Goal: Information Seeking & Learning: Check status

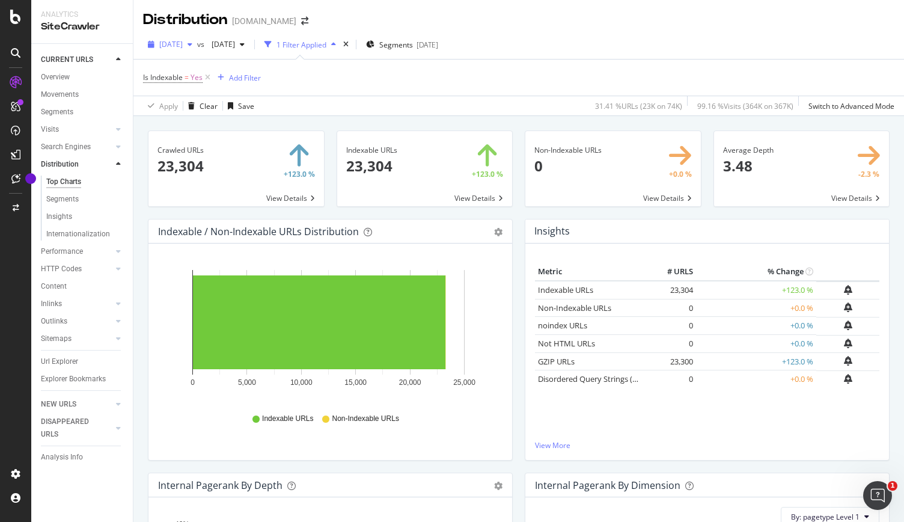
click at [176, 41] on span "[DATE]" at bounding box center [170, 44] width 23 height 10
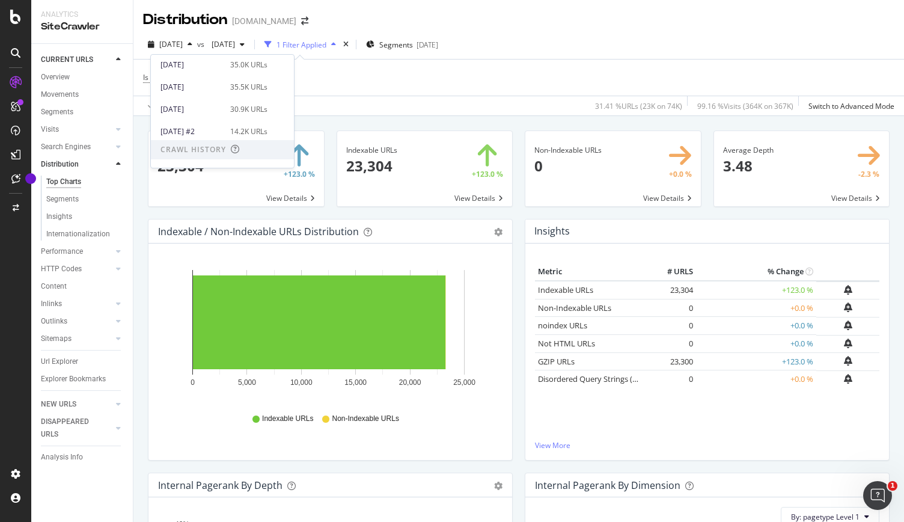
scroll to position [240, 0]
click at [215, 132] on div "[DATE]" at bounding box center [192, 133] width 63 height 11
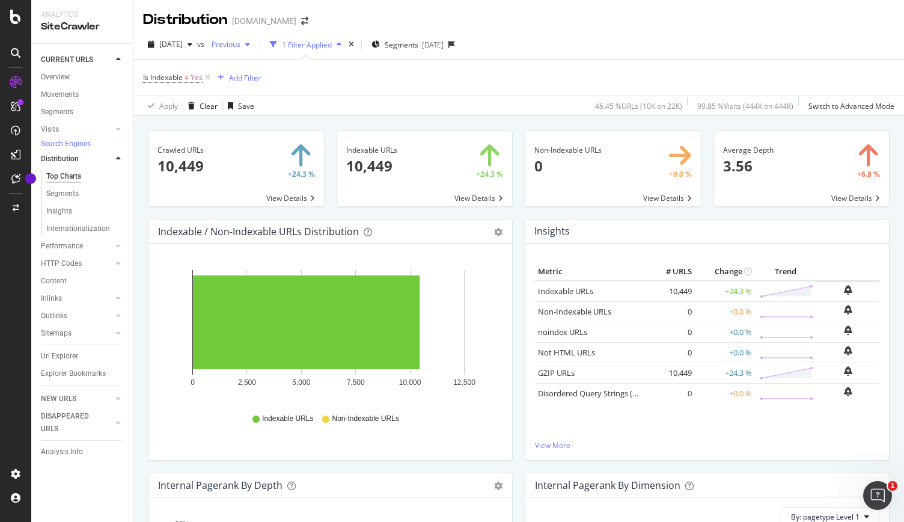
click at [240, 45] on span "Previous" at bounding box center [224, 44] width 34 height 10
click at [346, 47] on div "button" at bounding box center [339, 44] width 14 height 7
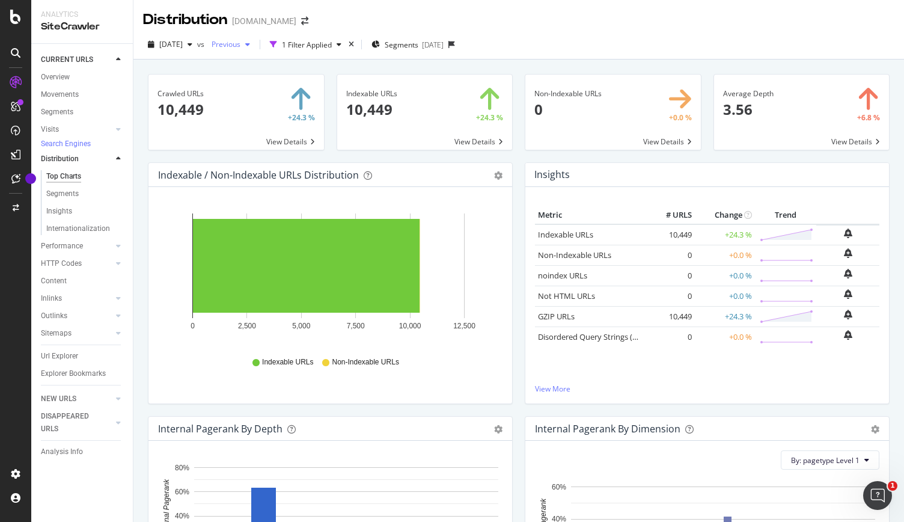
click at [240, 44] on span "Previous" at bounding box center [224, 44] width 34 height 10
click at [192, 44] on icon "button" at bounding box center [190, 44] width 5 height 7
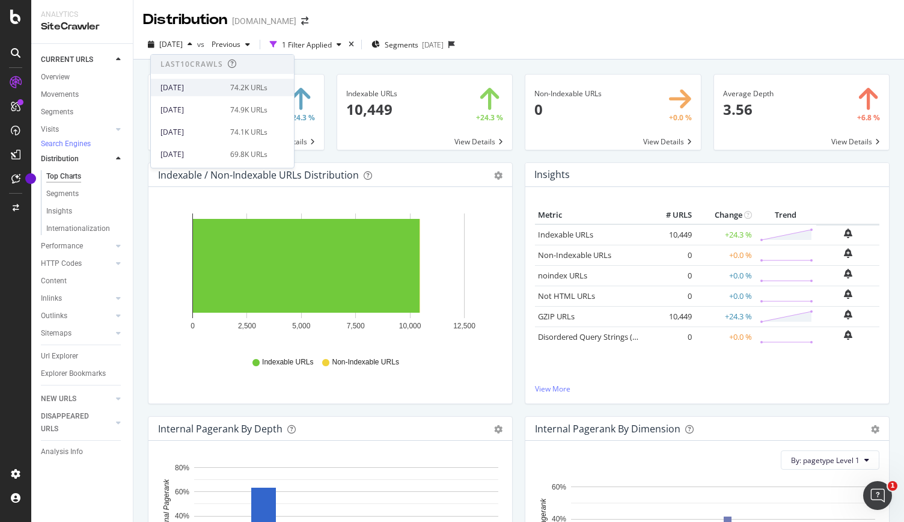
click at [210, 91] on div "[DATE]" at bounding box center [192, 87] width 63 height 11
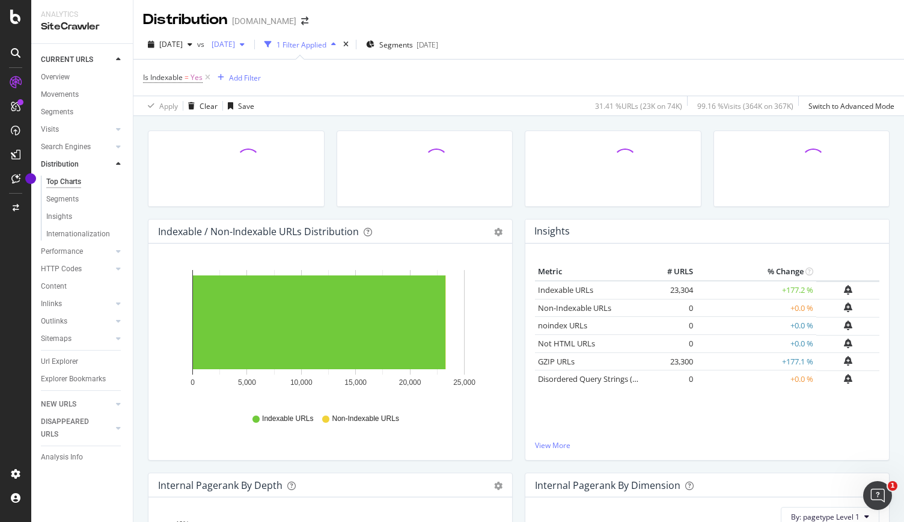
click at [235, 43] on span "[DATE]" at bounding box center [221, 44] width 28 height 10
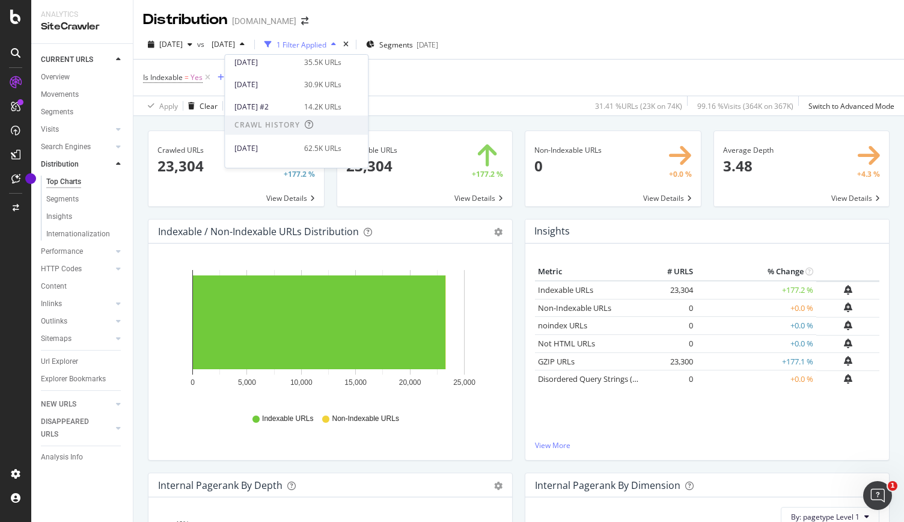
scroll to position [241, 0]
click at [530, 102] on div "Apply Clear Save 31.41 % URLs ( 23K on 74K ) 99.16 % Visits ( 364K on 367K ) Sw…" at bounding box center [518, 106] width 771 height 20
click at [250, 46] on div "button" at bounding box center [242, 44] width 14 height 7
click at [260, 135] on div "[DATE]" at bounding box center [265, 132] width 63 height 11
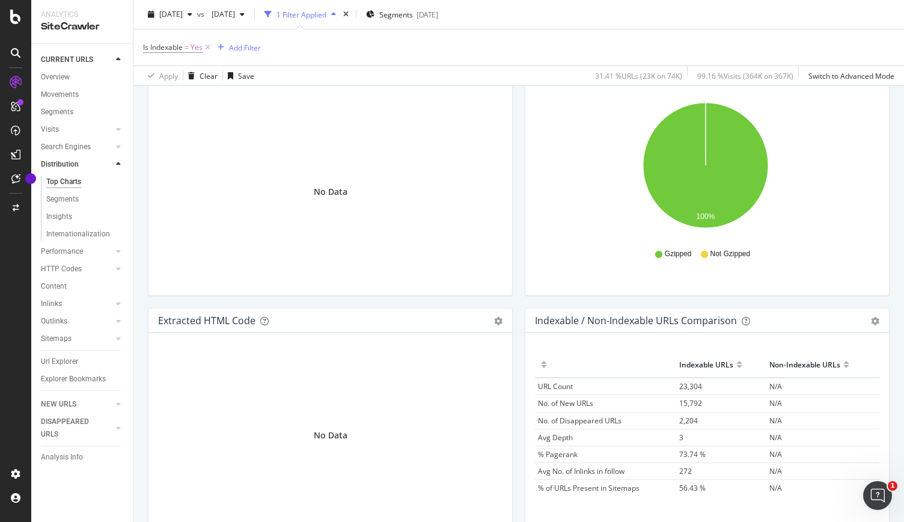
scroll to position [1765, 0]
